Goal: Task Accomplishment & Management: Use online tool/utility

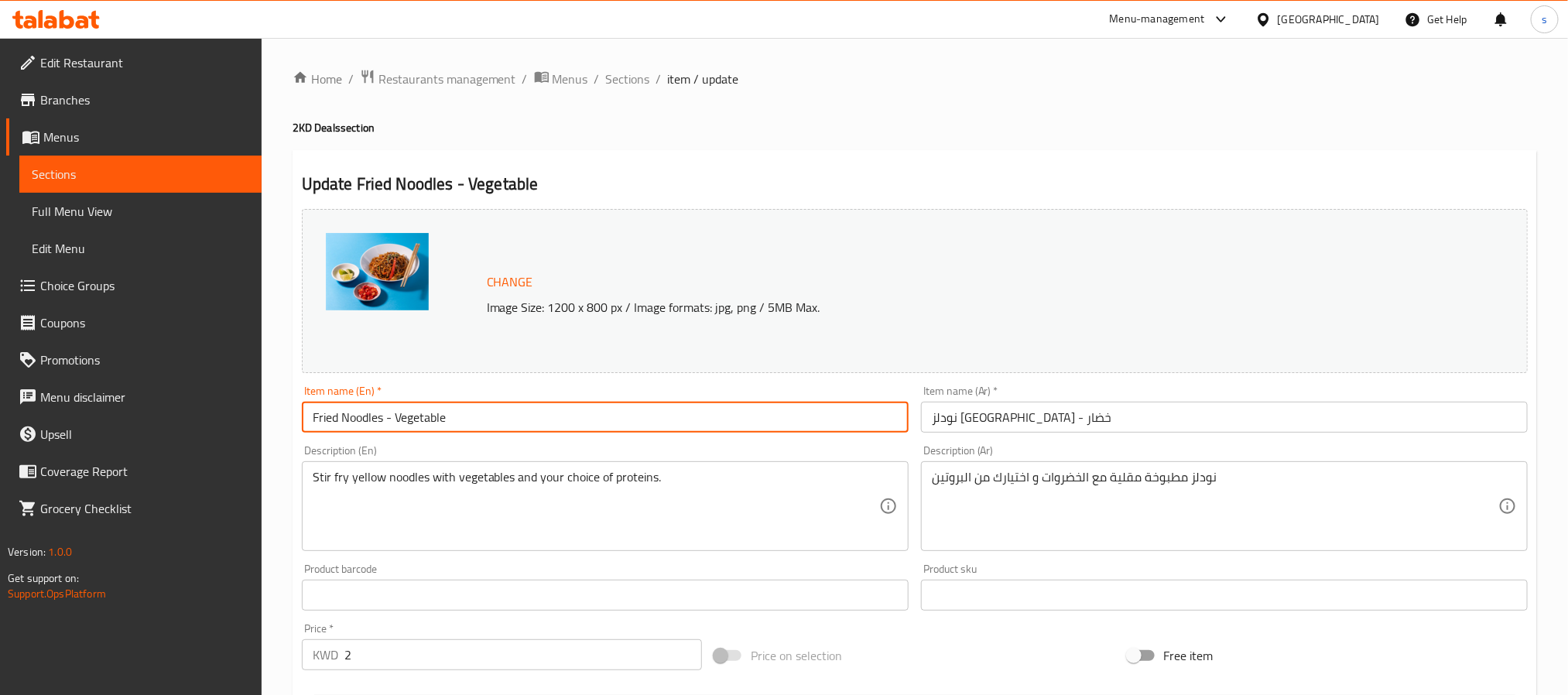
drag, startPoint x: 484, startPoint y: 409, endPoint x: 295, endPoint y: 414, distance: 189.1
click at [295, 414] on div "Item name (En)   * Fried Noodles - Vegetable Item name (En) *" at bounding box center [605, 409] width 619 height 60
click at [61, 177] on span "Sections" at bounding box center [140, 174] width 218 height 18
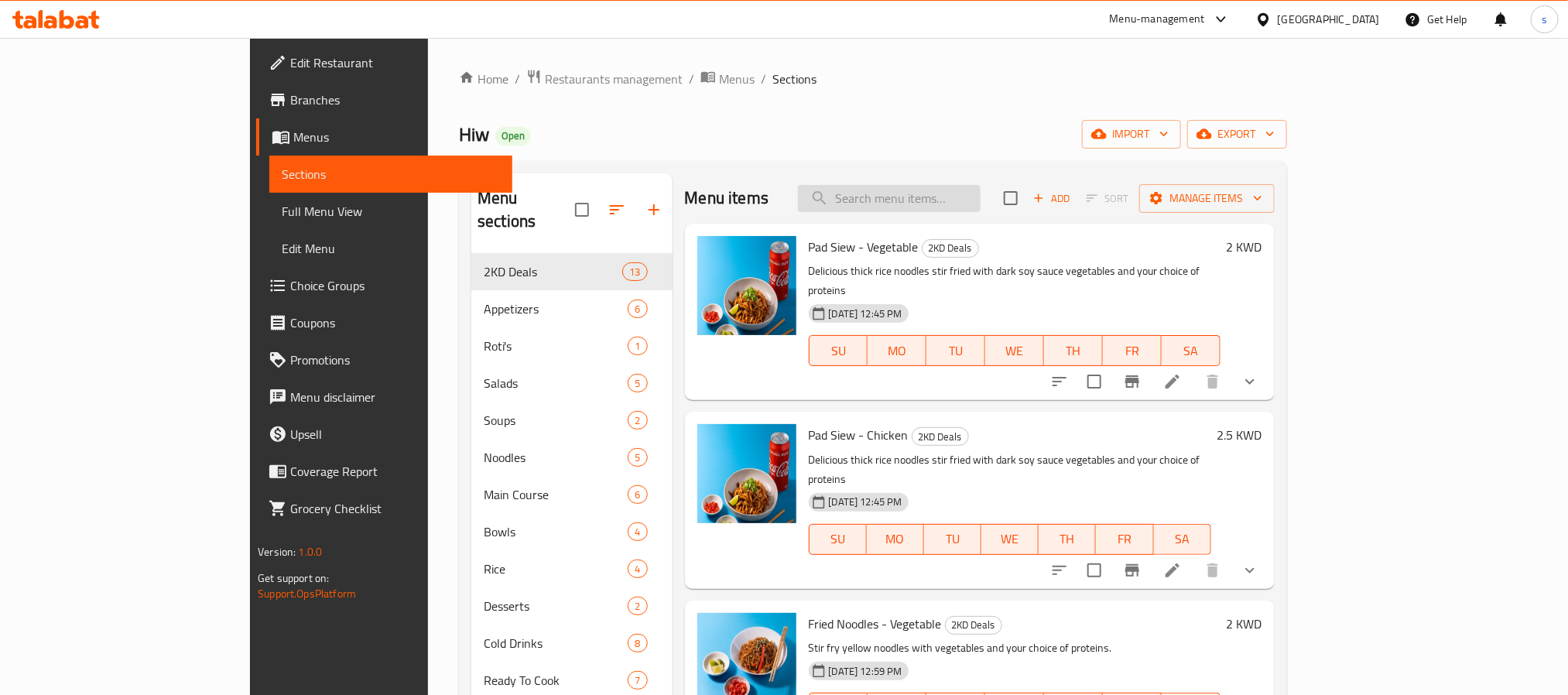
click at [971, 208] on input "search" at bounding box center [889, 199] width 183 height 27
paste input "Fried Noodles - Vegetable"
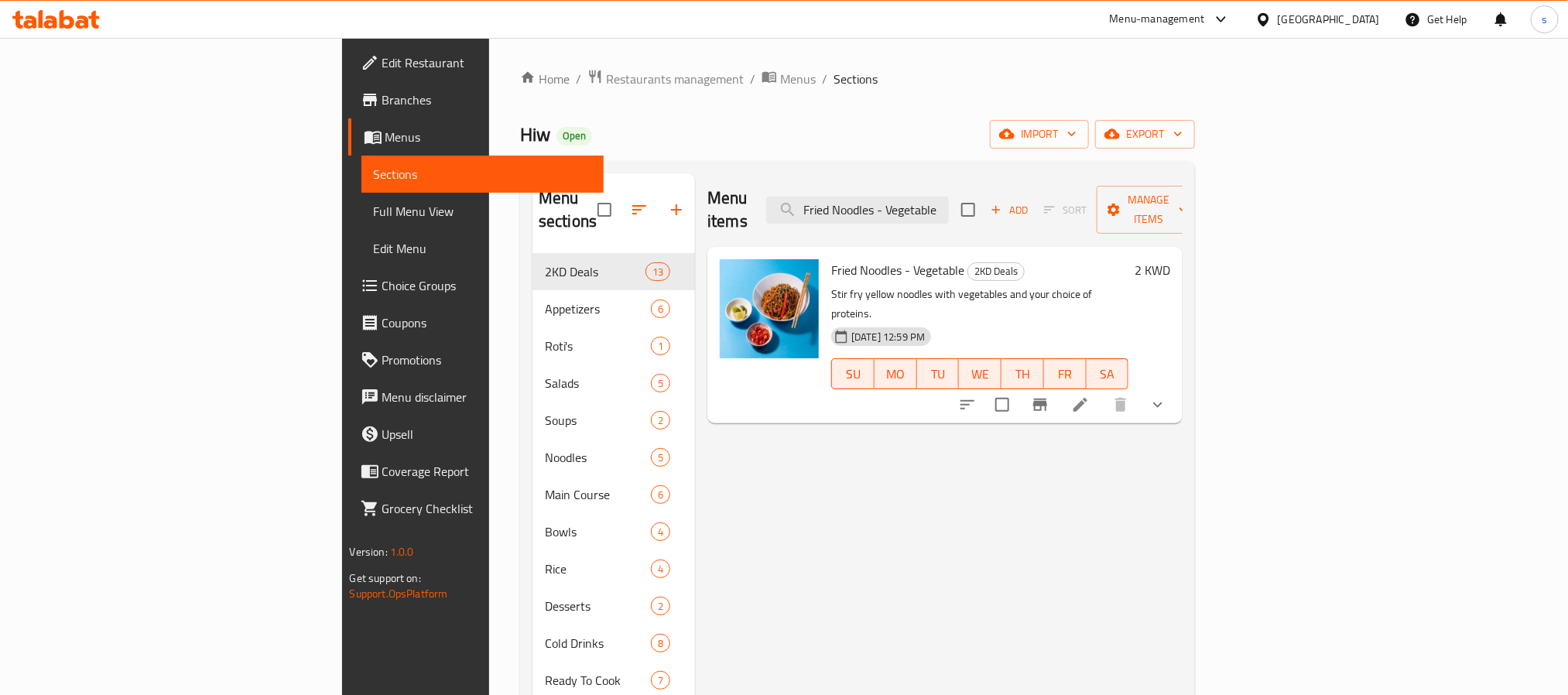
type input "Fried Noodles - Vegetable"
click at [1090, 395] on icon at bounding box center [1081, 405] width 18 height 18
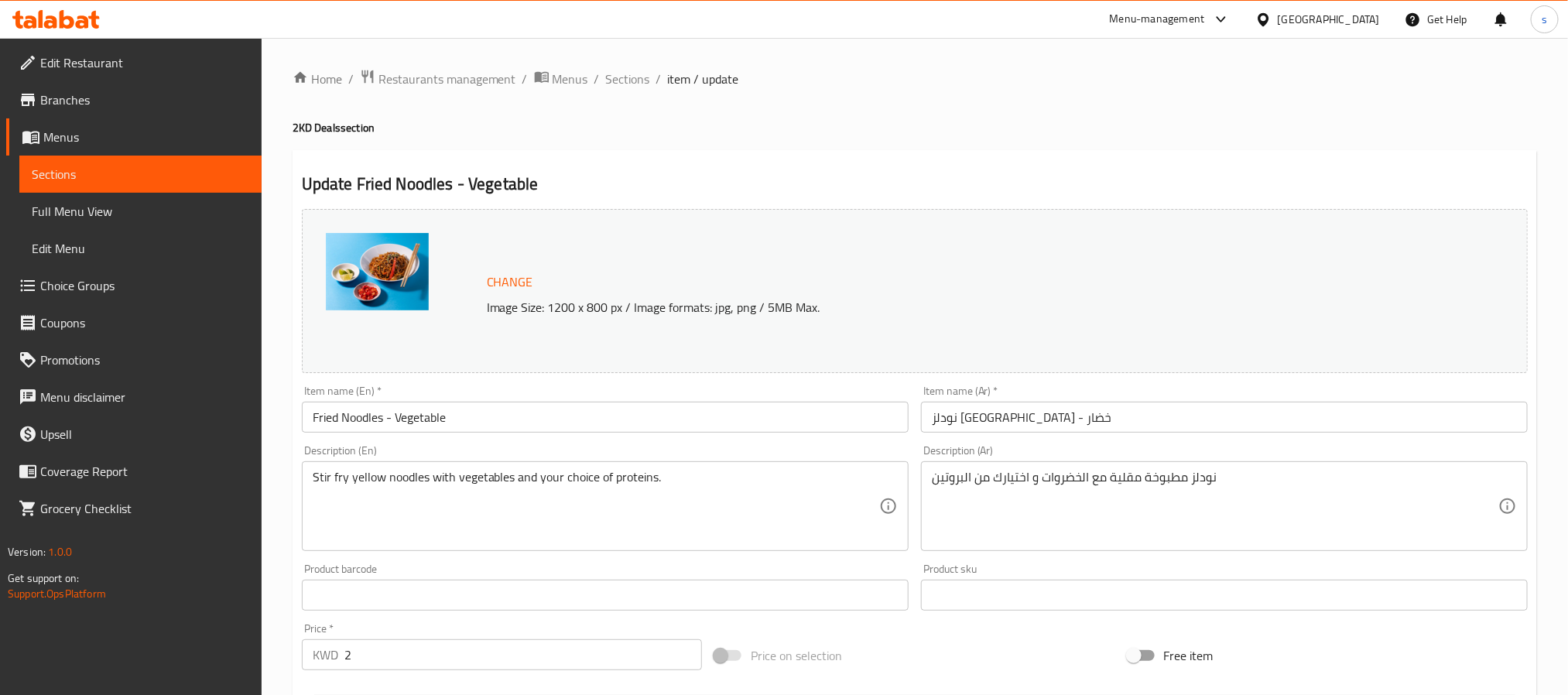
click at [992, 203] on div "Change Image Size: 1200 x 800 px / Image formats: jpg, png / 5MB Max." at bounding box center [914, 290] width 1239 height 176
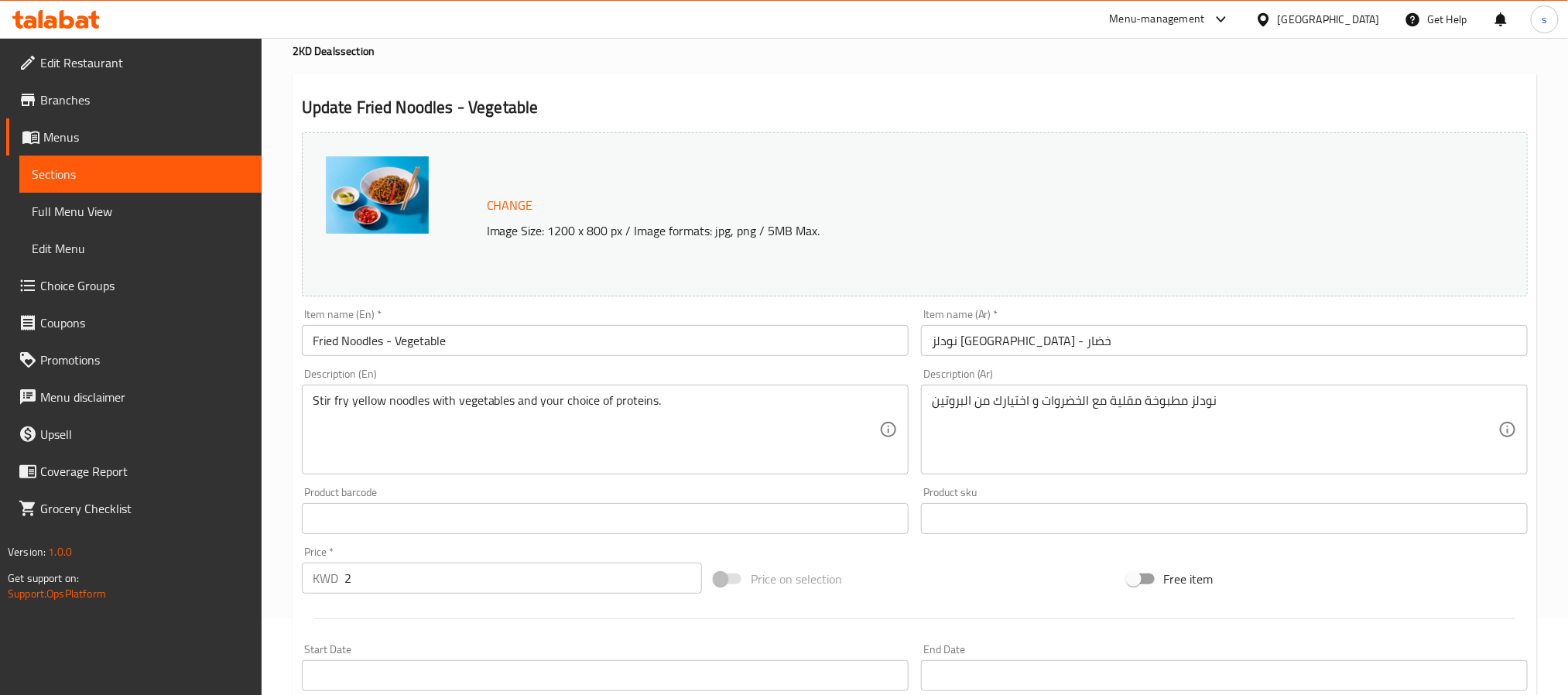
scroll to position [116, 0]
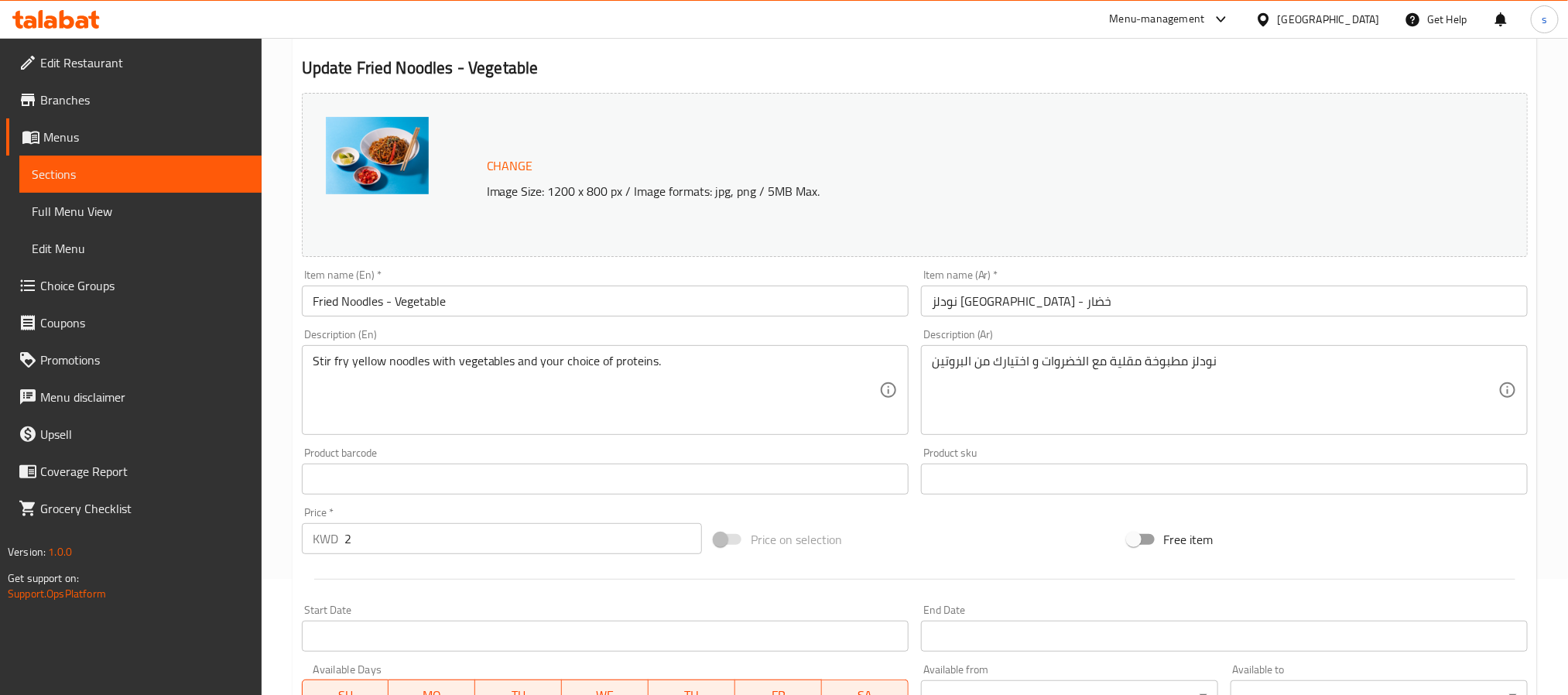
drag, startPoint x: 929, startPoint y: 371, endPoint x: 1235, endPoint y: 367, distance: 306.0
click at [1235, 367] on div "نودلز مطبوخة مقلية مع الخضروات و اختيارك من البروتين Description (Ar)" at bounding box center [1224, 390] width 607 height 90
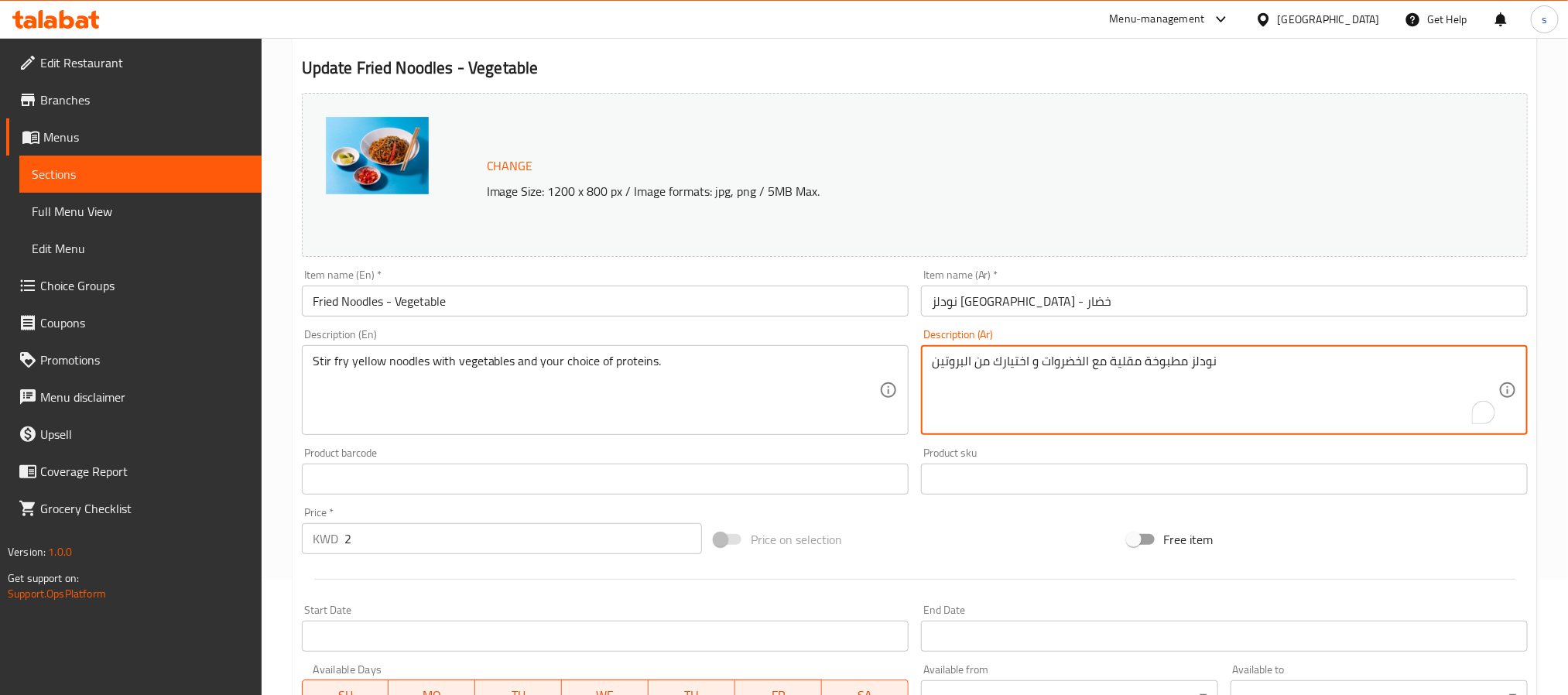
click at [1167, 360] on textarea "نودلز مطبوخة مقلية مع الخضروات و اختيارك من البروتين" at bounding box center [1215, 391] width 567 height 74
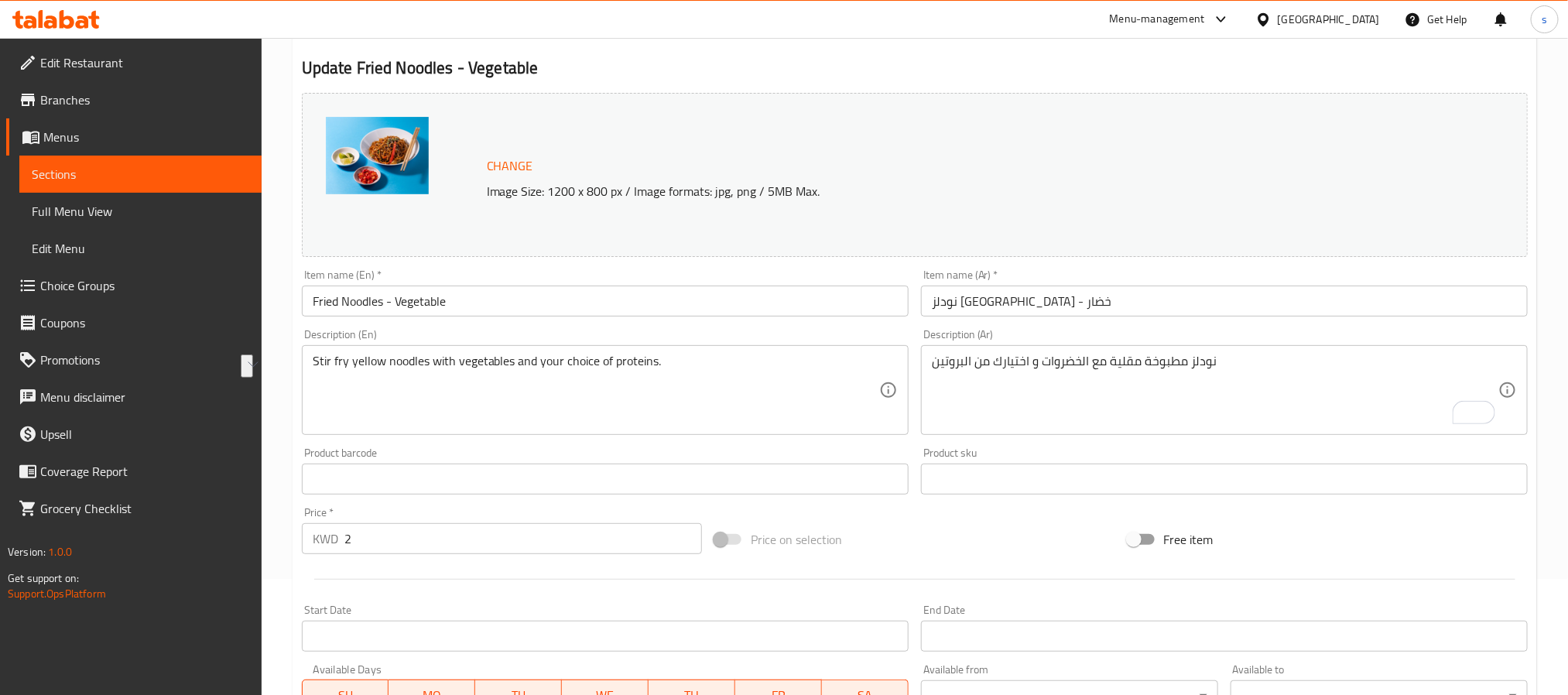
click at [333, 335] on div "Description (En) Stir fry yellow noodles with vegetables and your choice of pro…" at bounding box center [605, 382] width 607 height 106
copy label "Description"
click at [1278, 23] on div at bounding box center [1266, 19] width 22 height 17
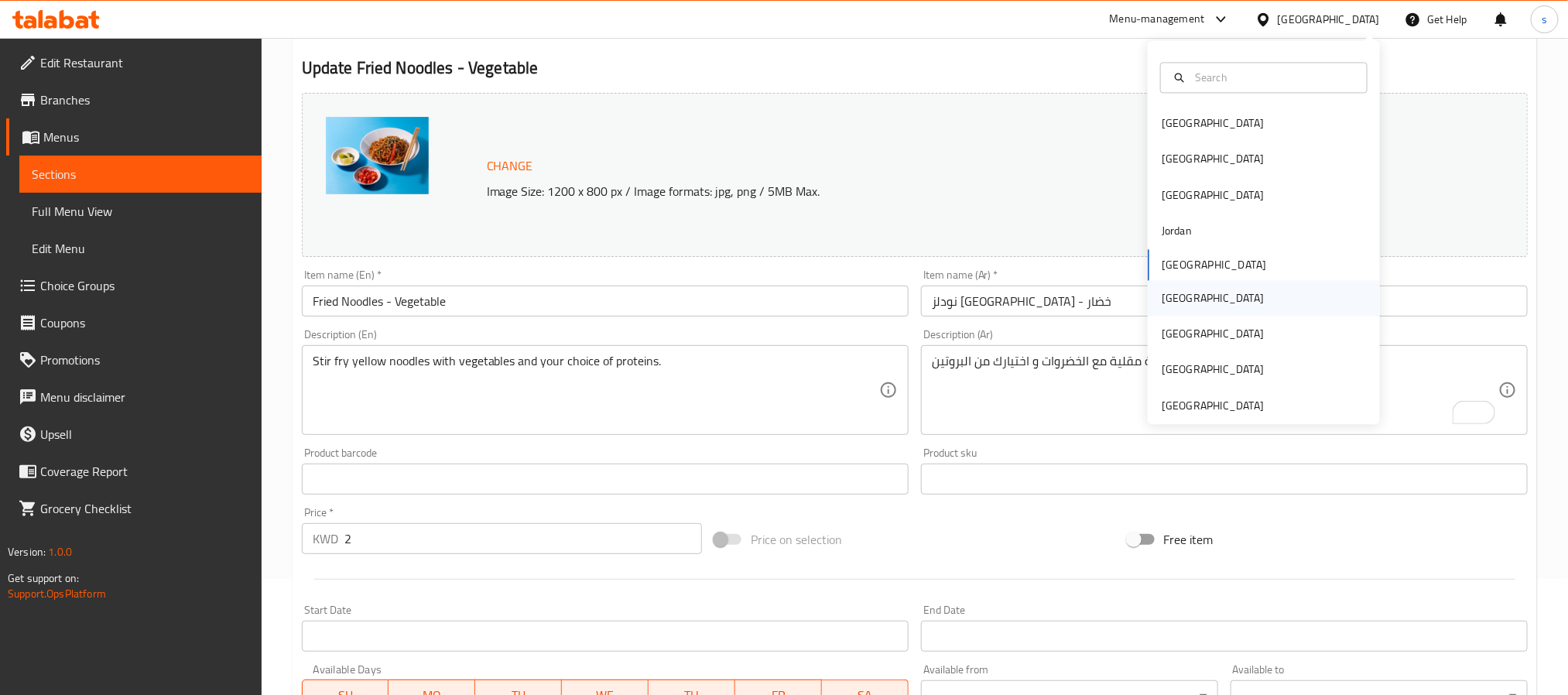
click at [1163, 298] on div "[GEOGRAPHIC_DATA]" at bounding box center [1212, 298] width 102 height 17
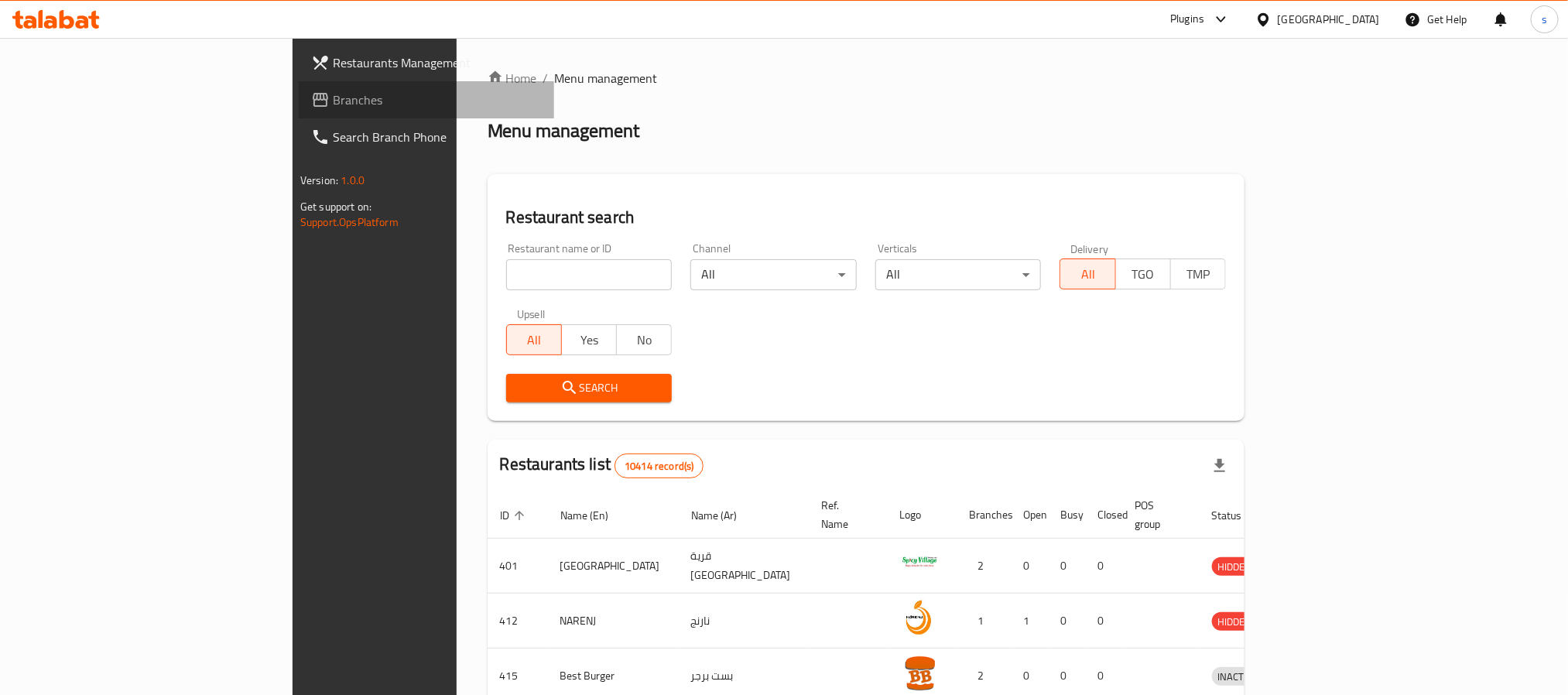
click at [333, 104] on span "Branches" at bounding box center [437, 99] width 209 height 18
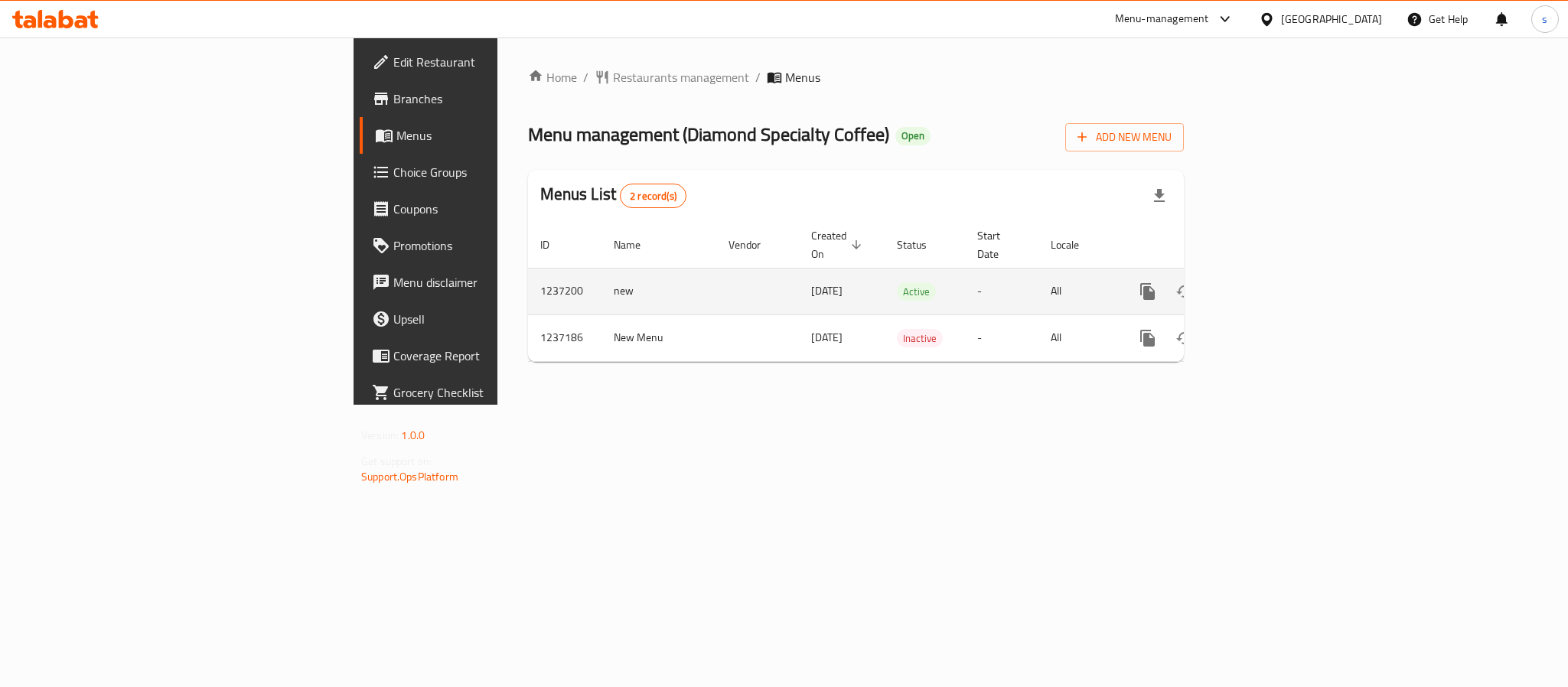
click at [1267, 282] on icon "enhanced table" at bounding box center [1258, 291] width 18 height 18
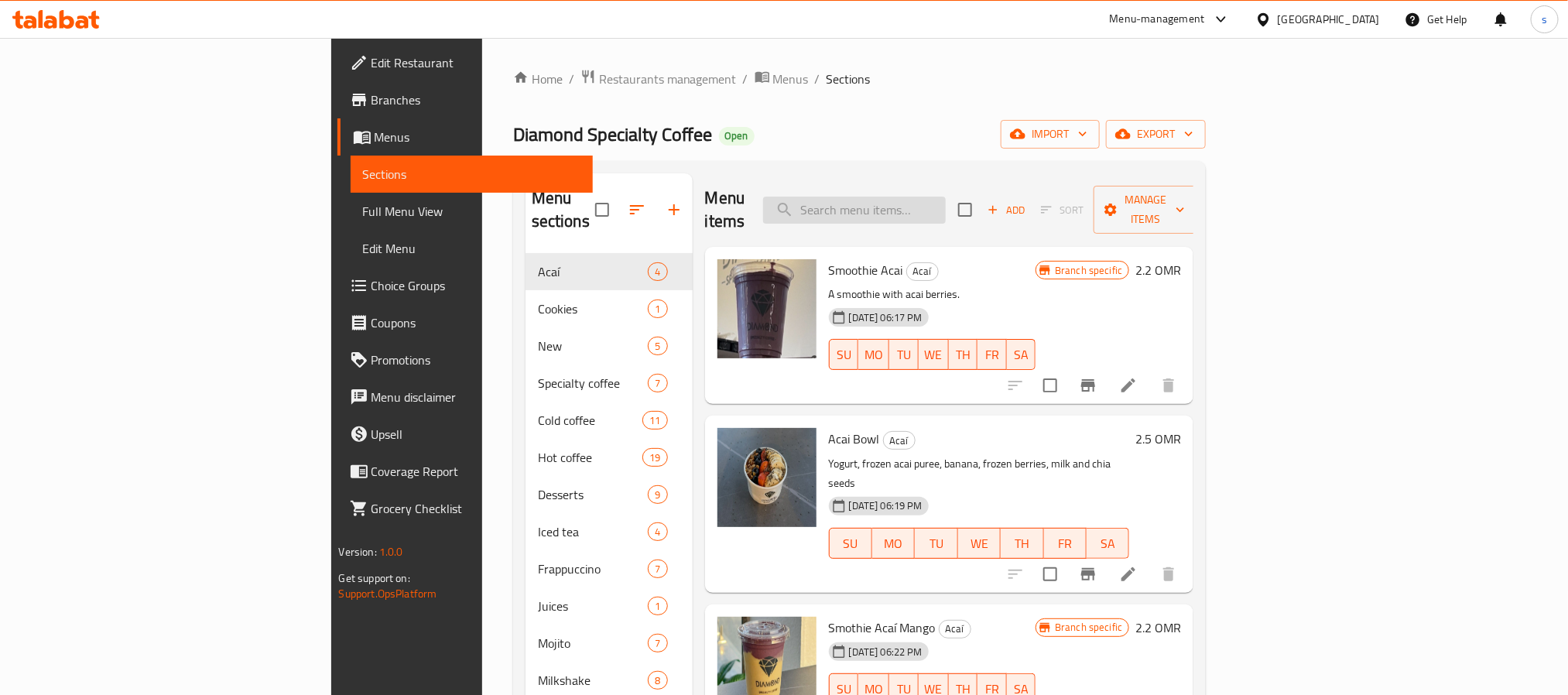
click at [946, 197] on input "search" at bounding box center [854, 210] width 183 height 27
paste input "Brownies cookies"
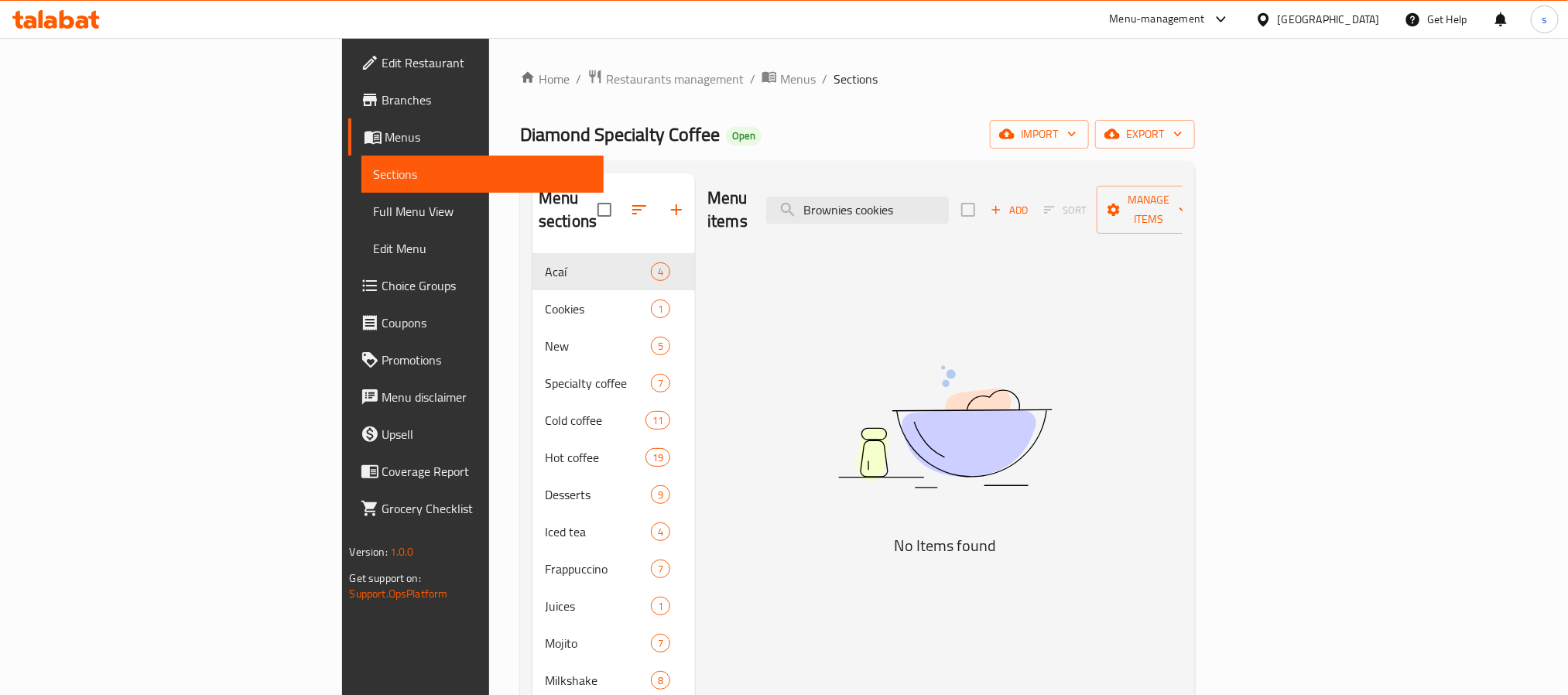
type input "Brownies cookies"
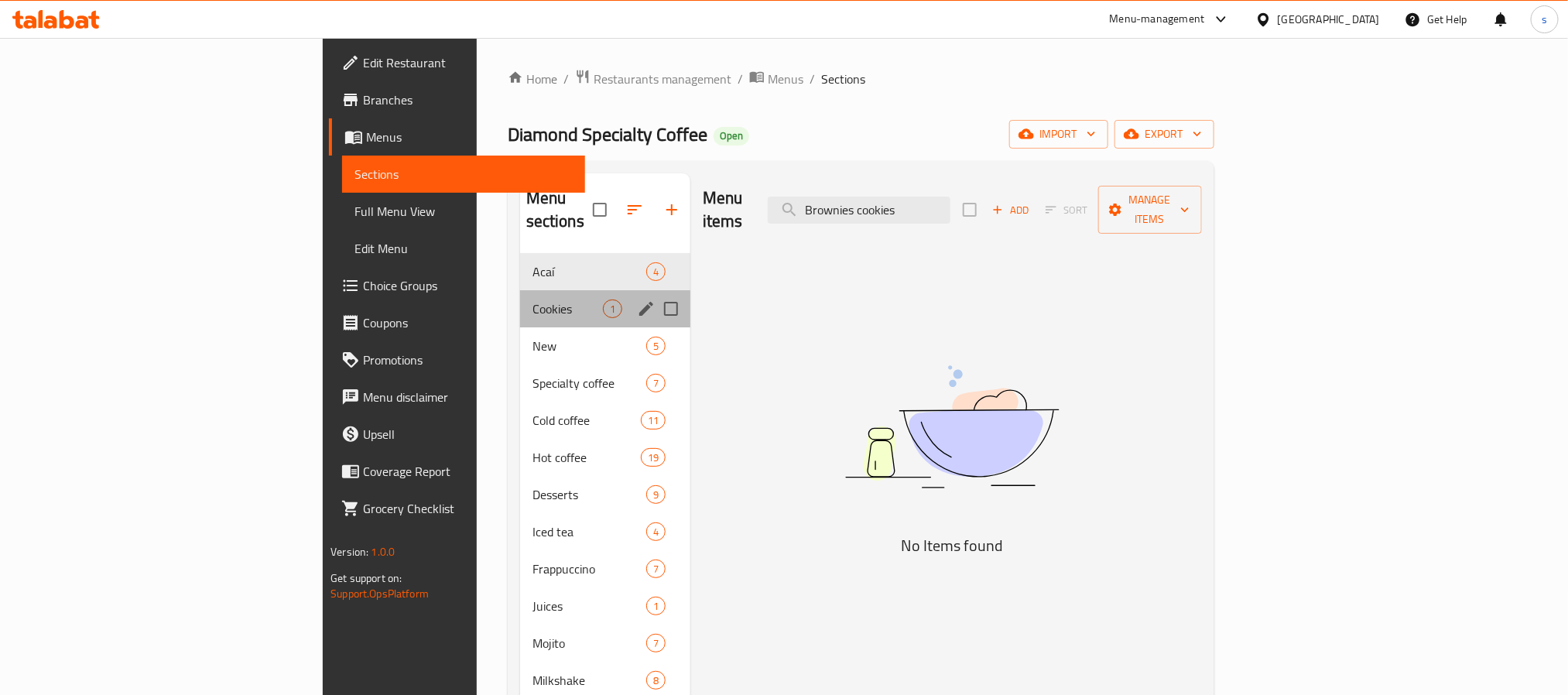
click at [520, 290] on div "Cookies 1" at bounding box center [606, 309] width 170 height 37
